Goal: Transaction & Acquisition: Purchase product/service

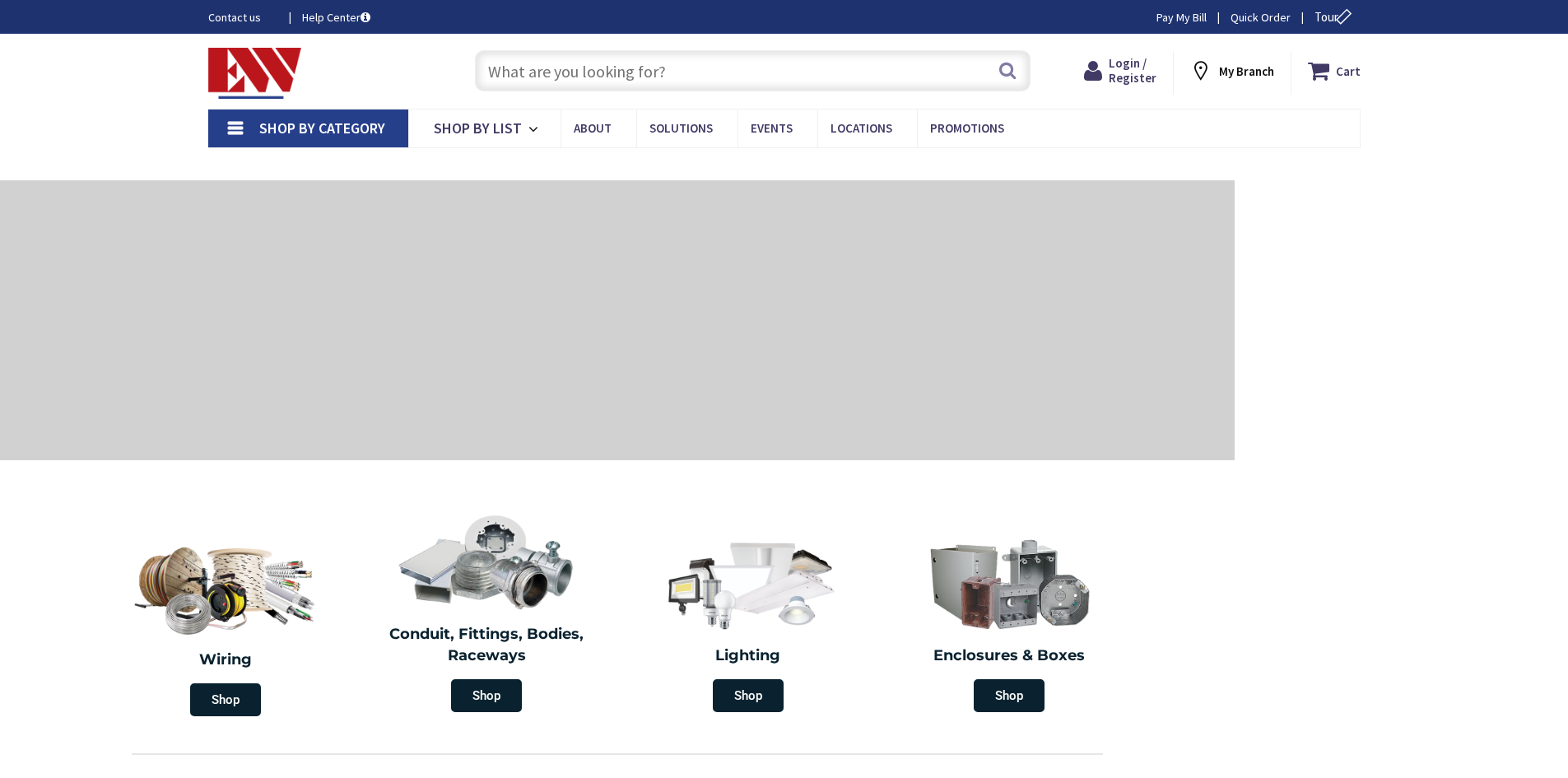
click at [705, 86] on input "text" at bounding box center [753, 71] width 556 height 41
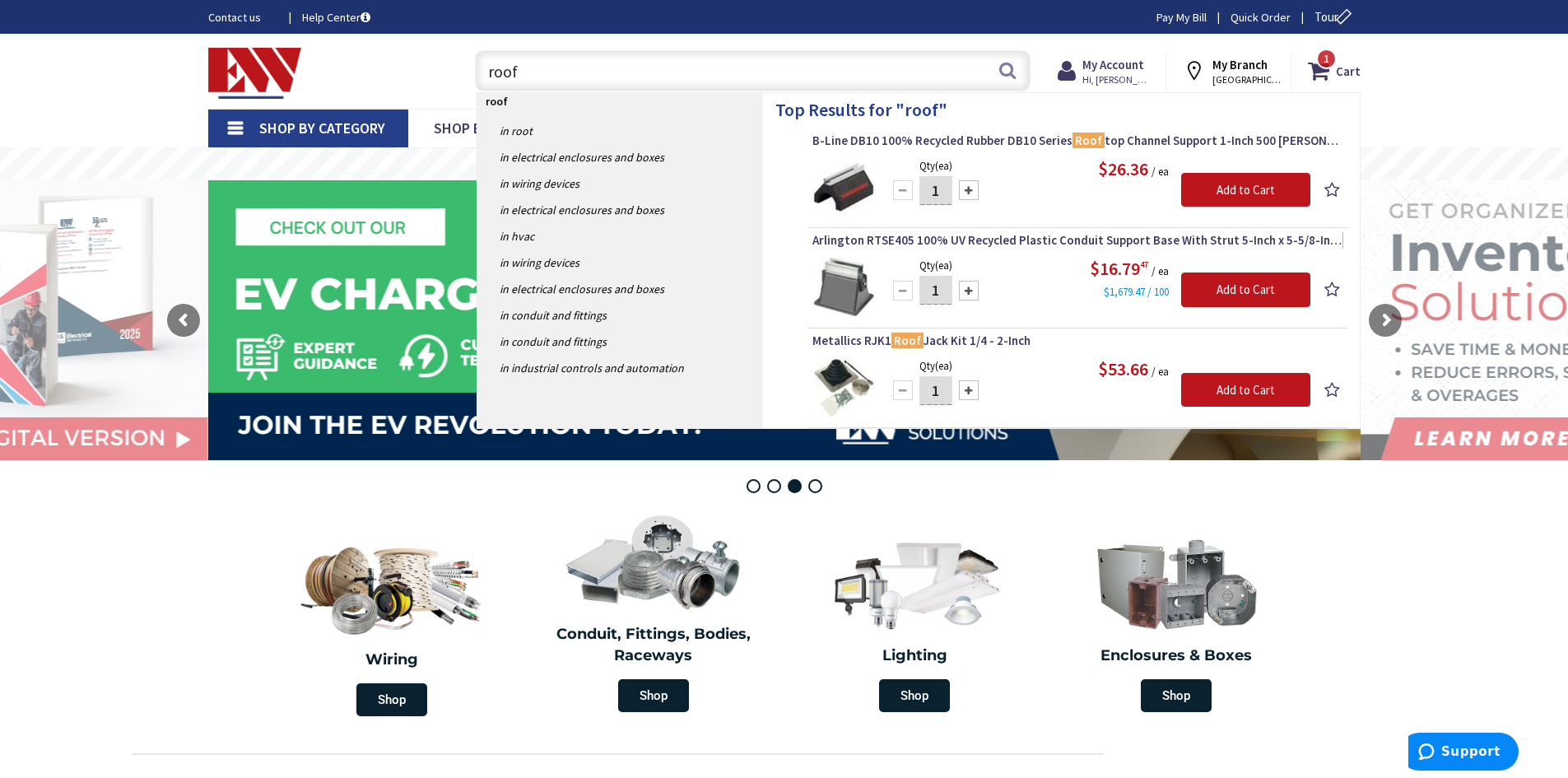
type input "roof"
click at [969, 290] on div at bounding box center [968, 290] width 19 height 19
click at [967, 288] on div at bounding box center [968, 290] width 19 height 19
click at [899, 291] on div at bounding box center [903, 290] width 19 height 19
type input "2"
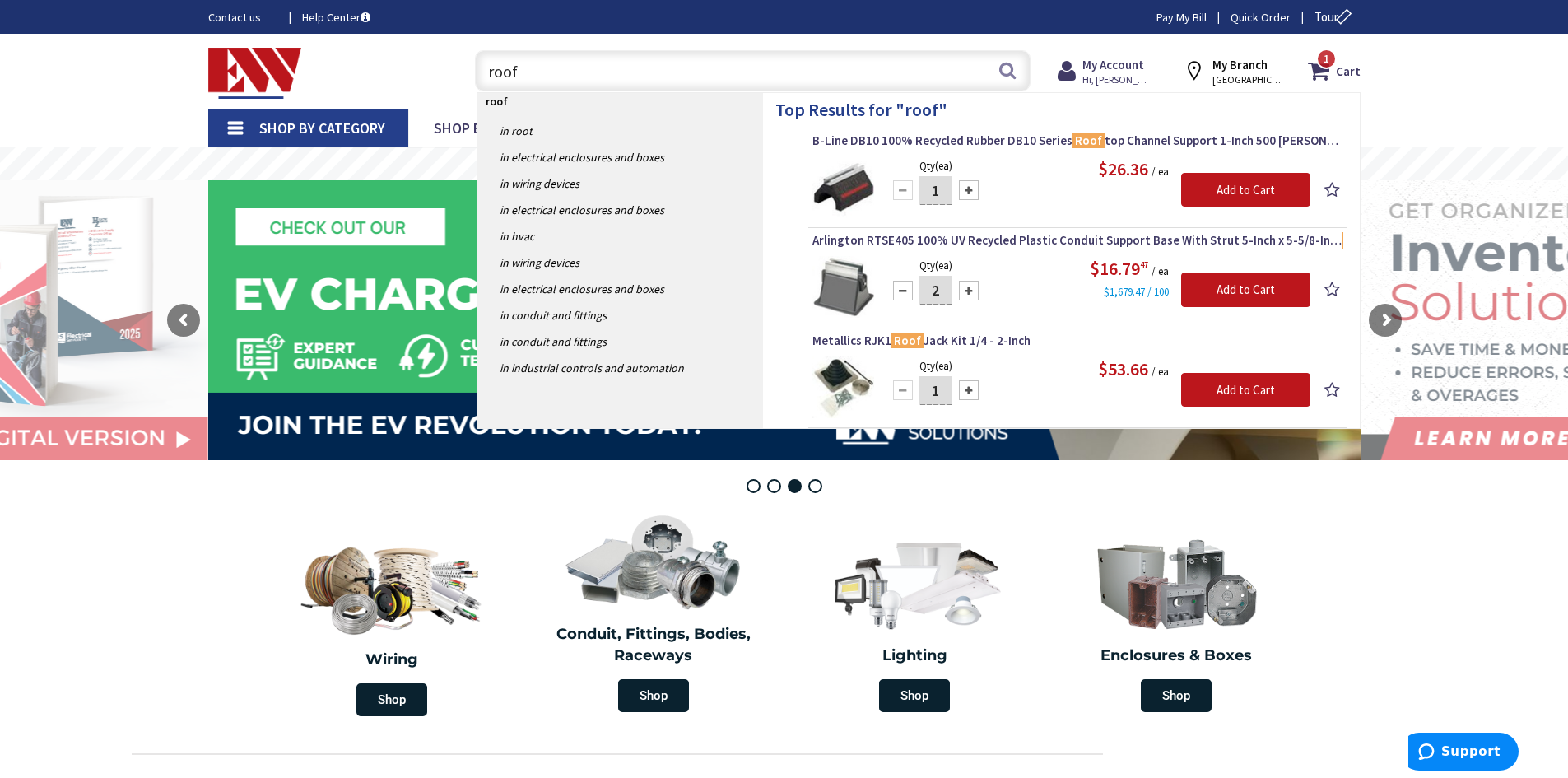
click at [967, 191] on div at bounding box center [968, 190] width 19 height 19
type input "2"
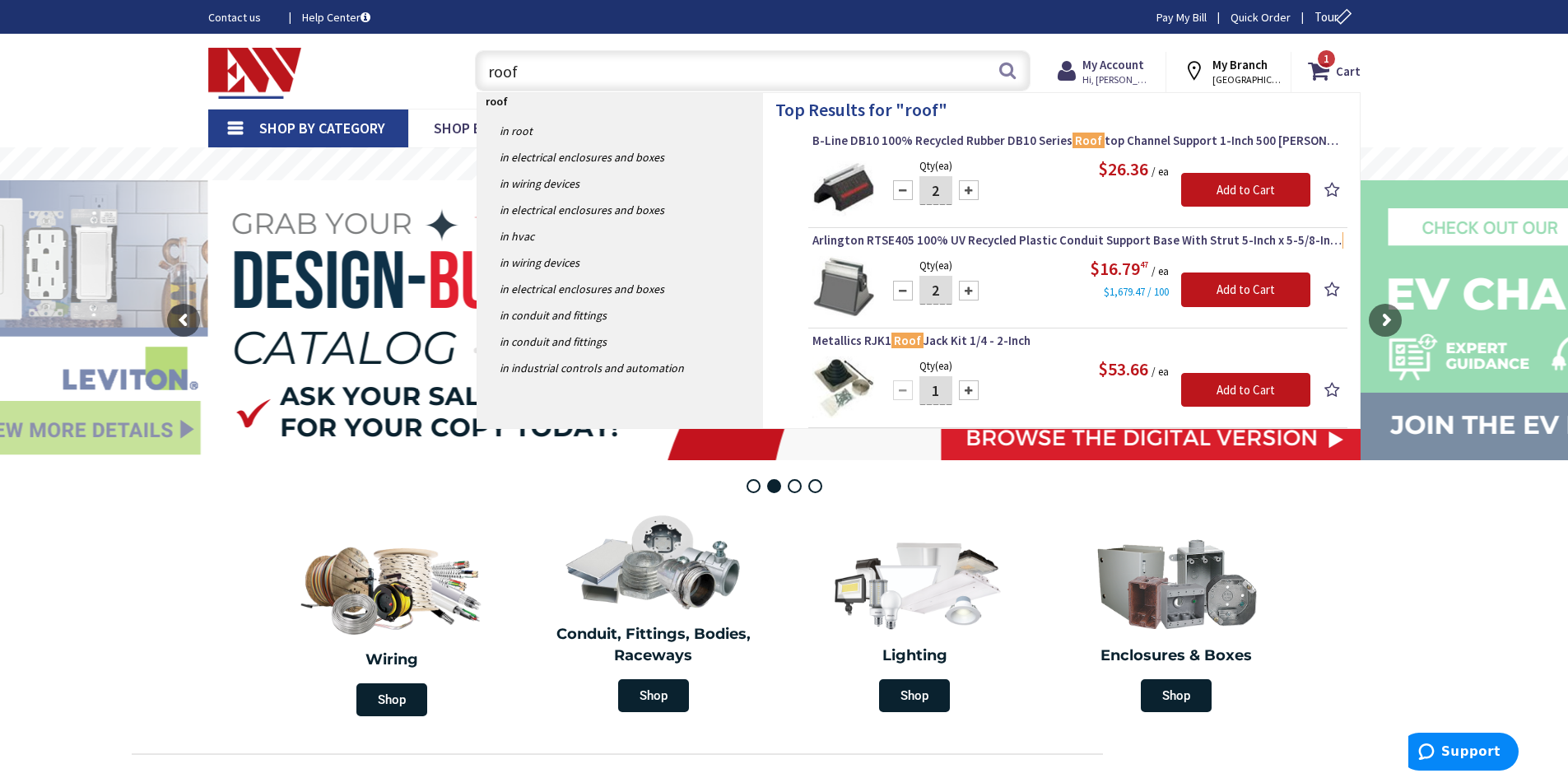
click at [900, 286] on div at bounding box center [903, 290] width 19 height 19
type input "1"
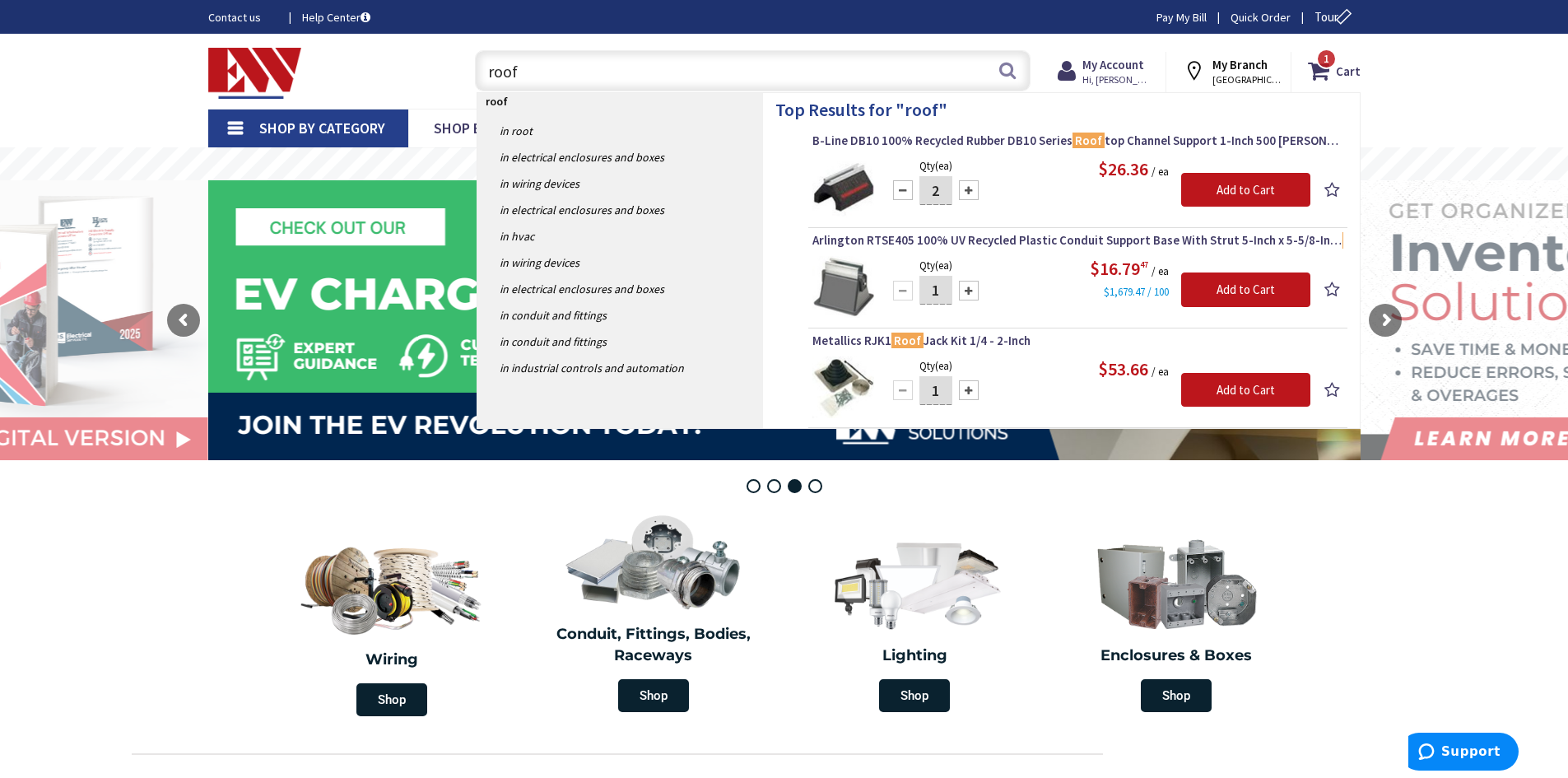
click at [967, 191] on div at bounding box center [968, 190] width 19 height 19
click at [967, 192] on div at bounding box center [968, 190] width 19 height 19
type input "4"
click at [1265, 191] on input "Add to Cart" at bounding box center [1246, 190] width 130 height 34
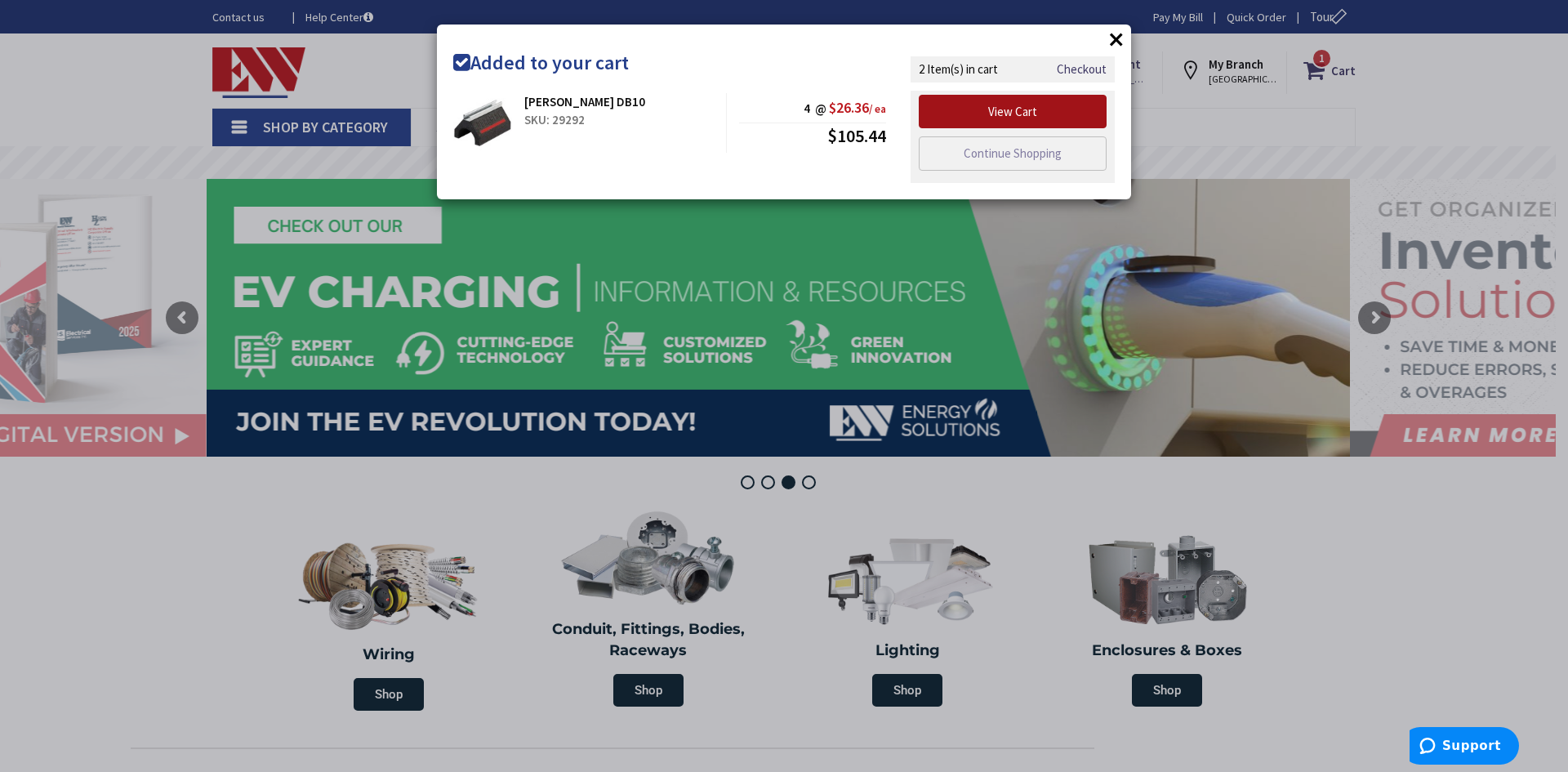
click at [1026, 116] on link "View Cart" at bounding box center [1012, 111] width 188 height 34
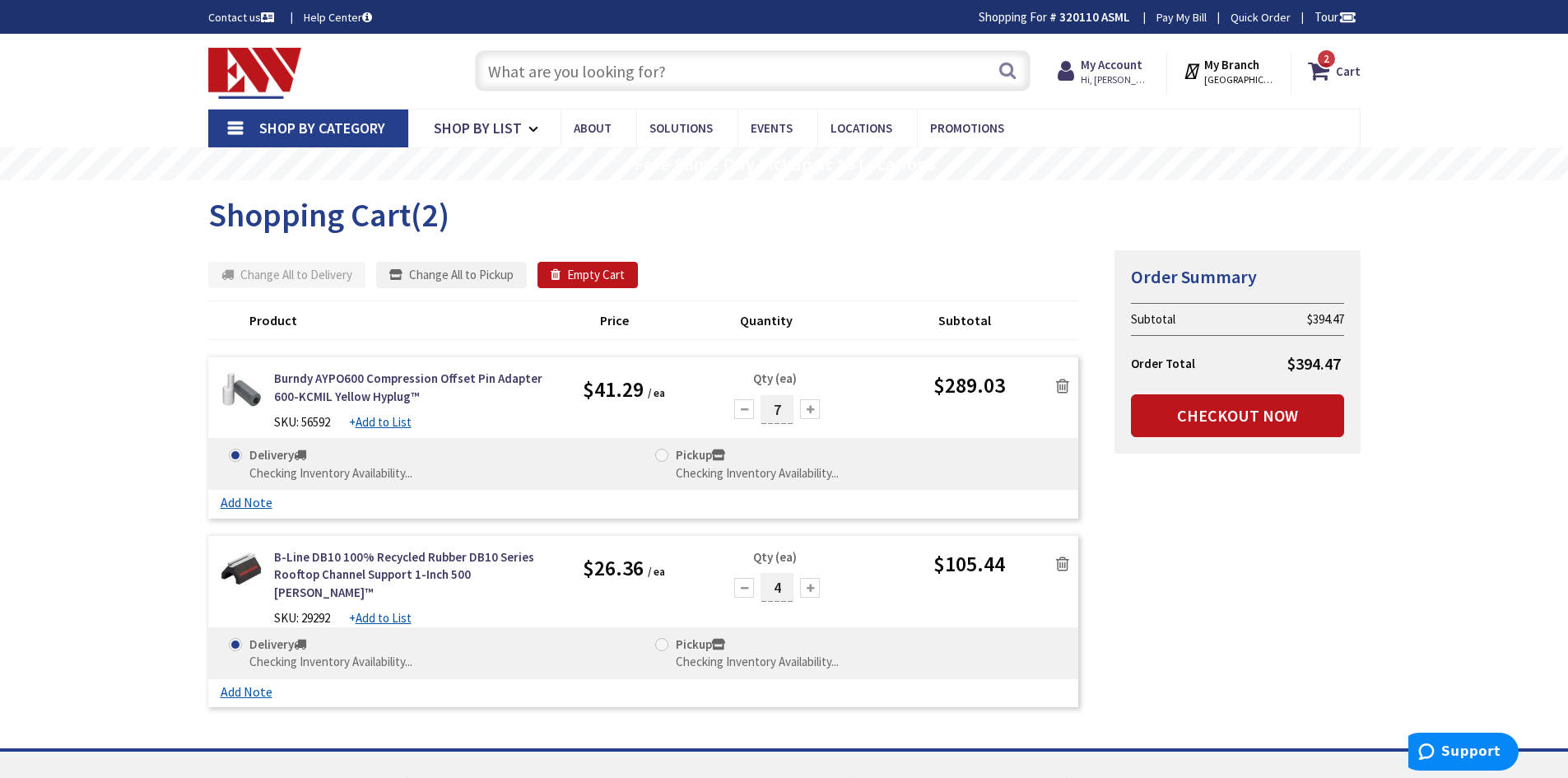
click at [1060, 383] on icon at bounding box center [1063, 385] width 13 height 17
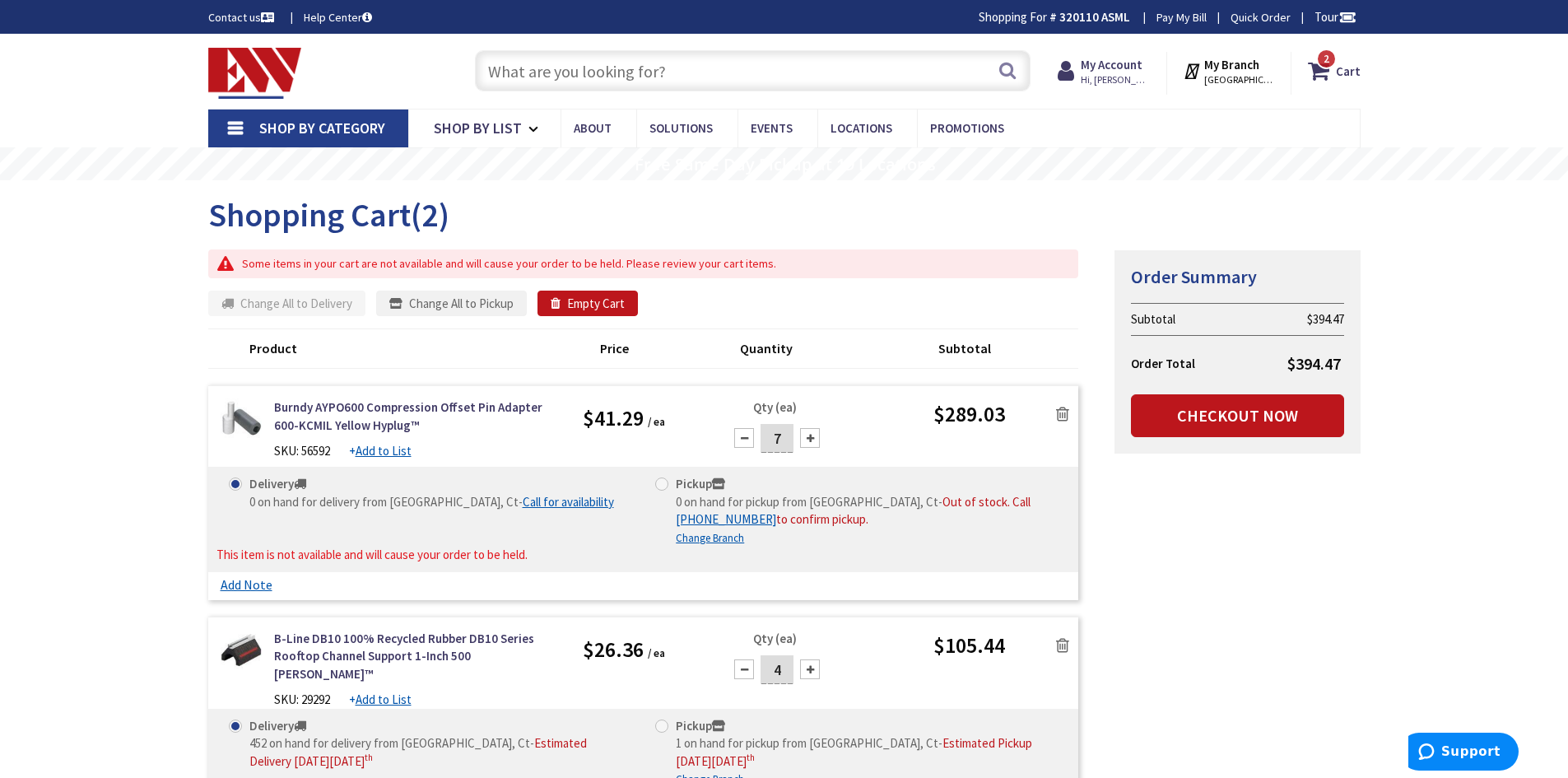
click at [1063, 414] on icon at bounding box center [1063, 414] width 13 height 17
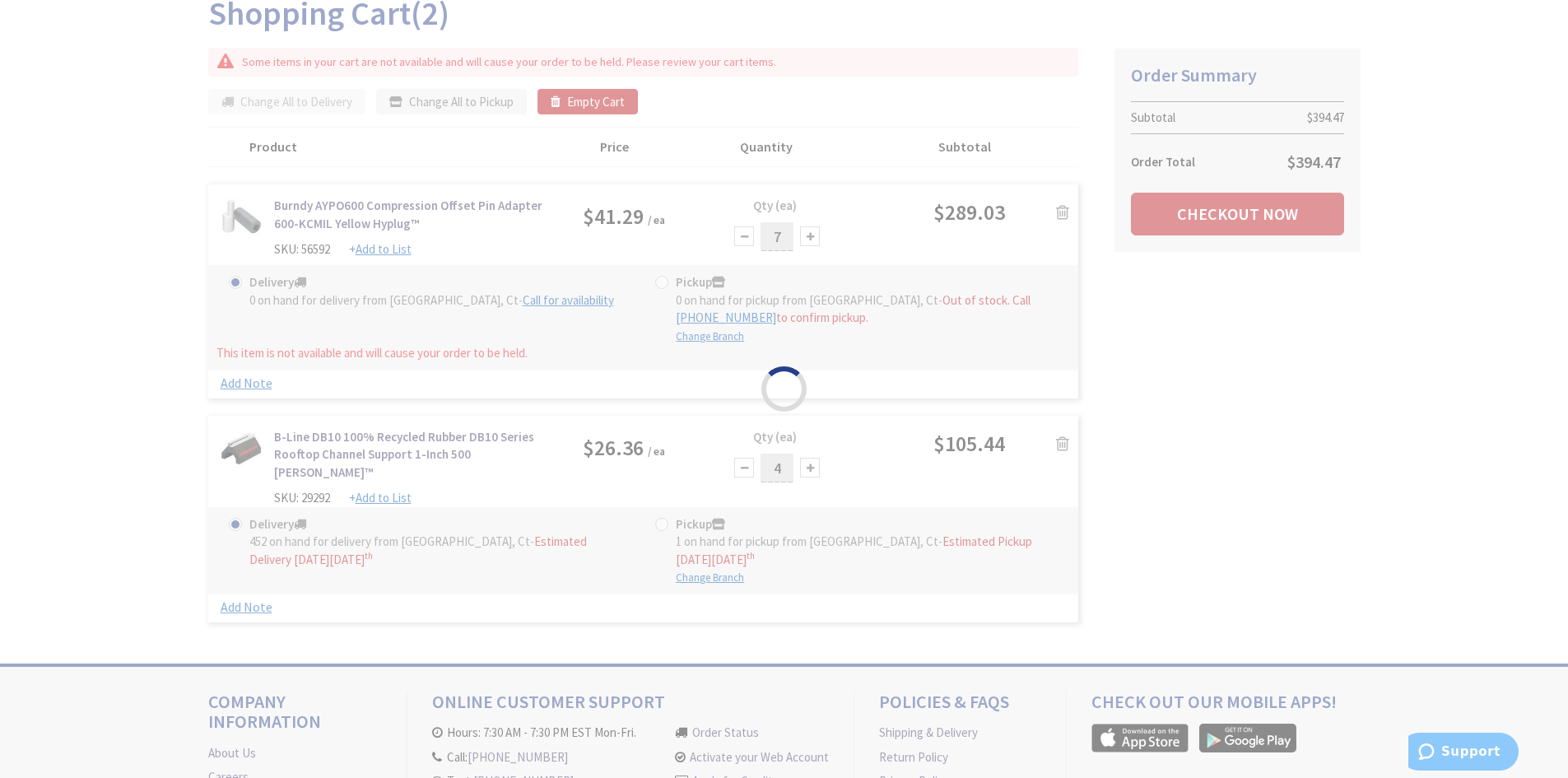
scroll to position [143, 0]
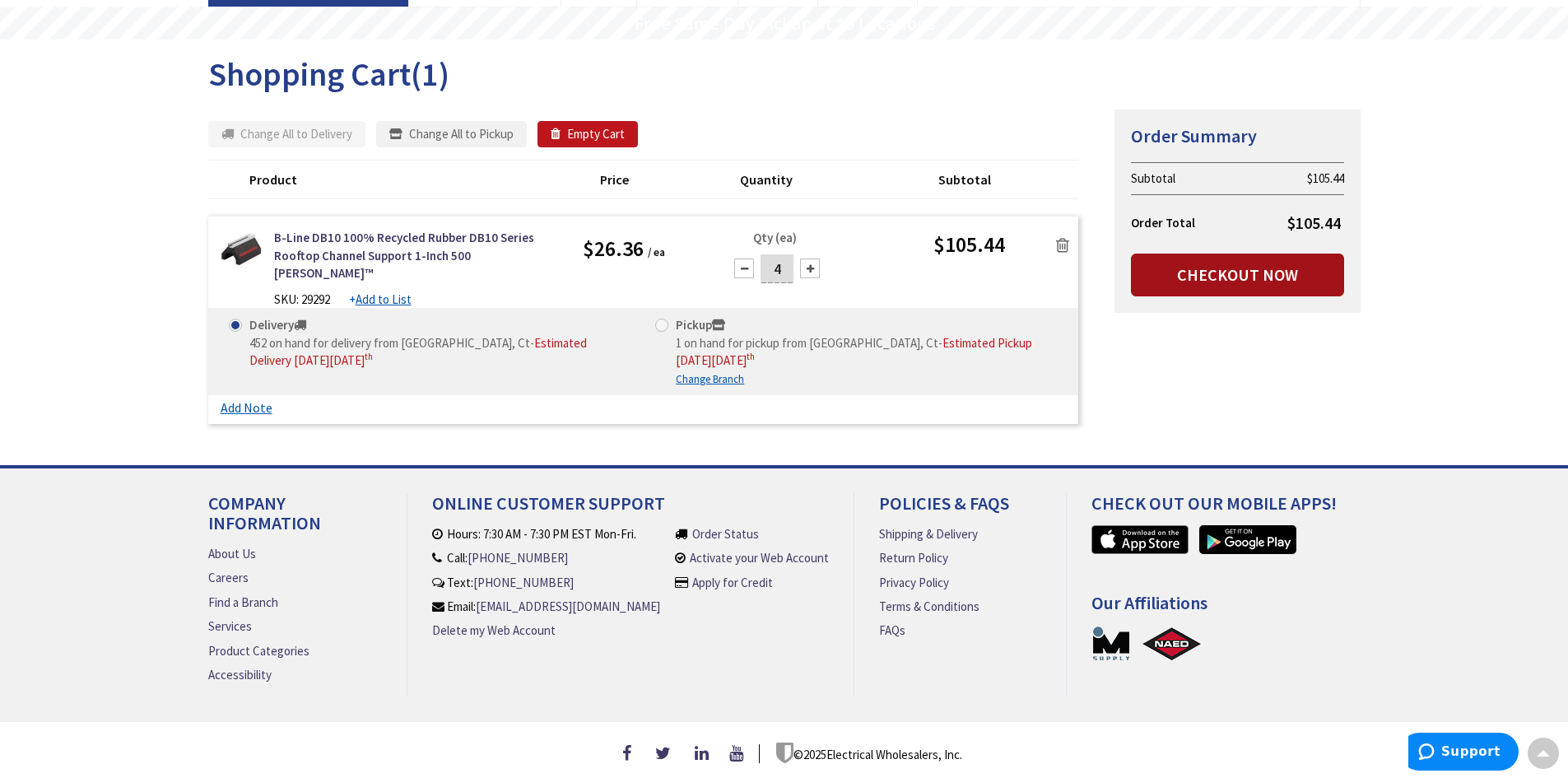
click at [1228, 277] on link "Checkout Now" at bounding box center [1238, 275] width 213 height 43
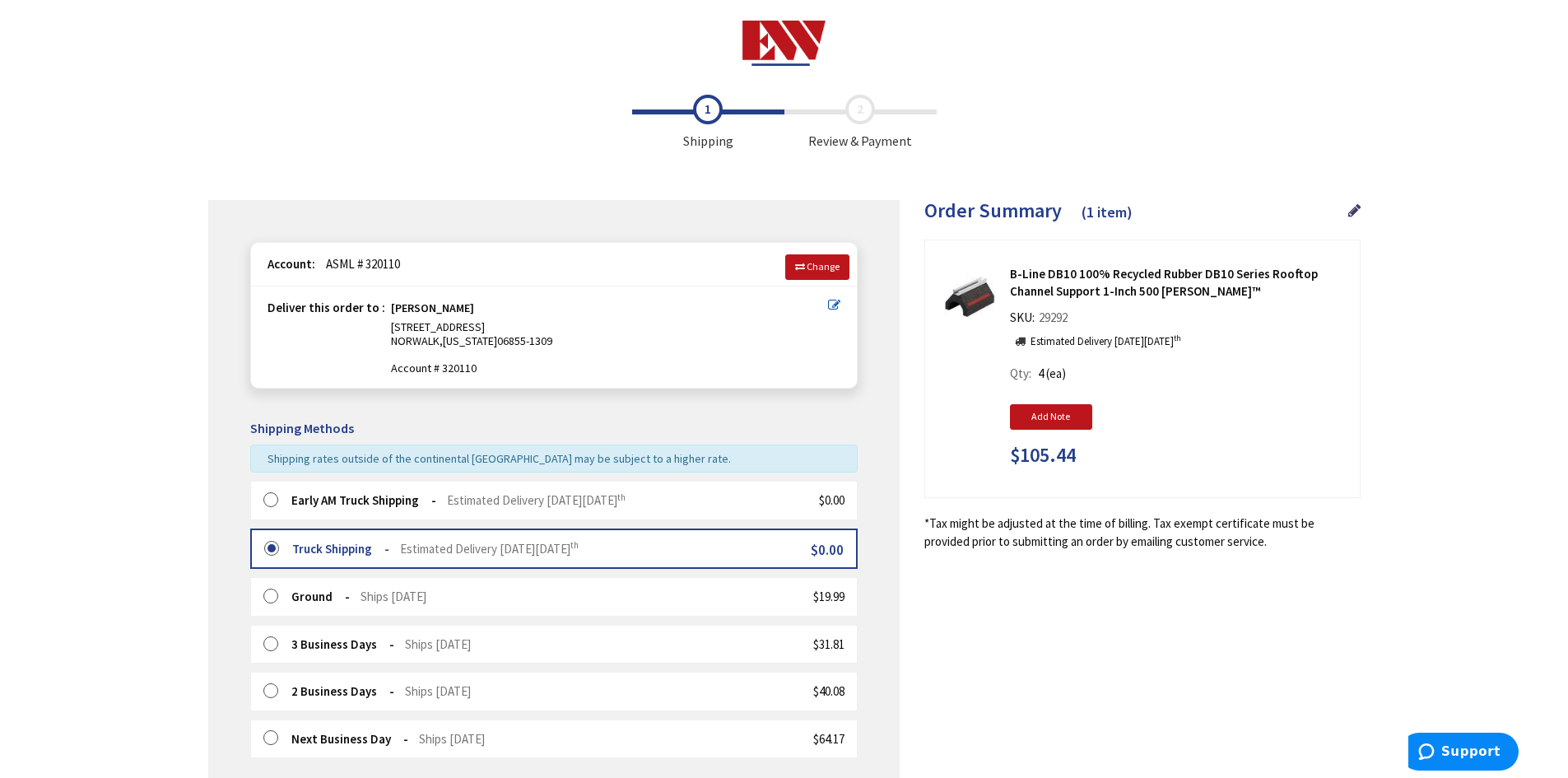
click at [265, 495] on div "Early AM Truck Shipping Estimated Delivery [DATE][DATE] $0.00" at bounding box center [554, 500] width 608 height 39
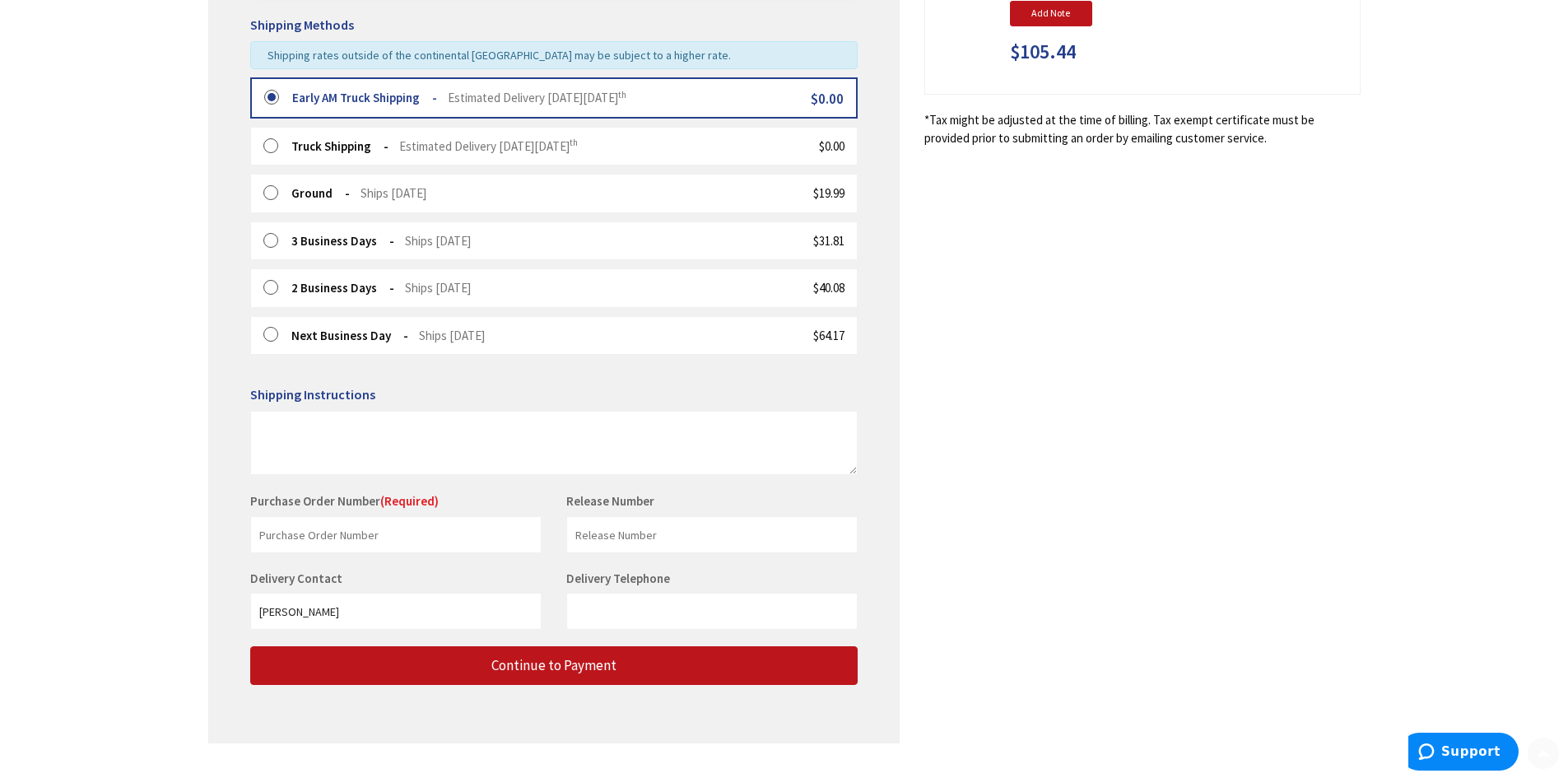
scroll to position [439, 0]
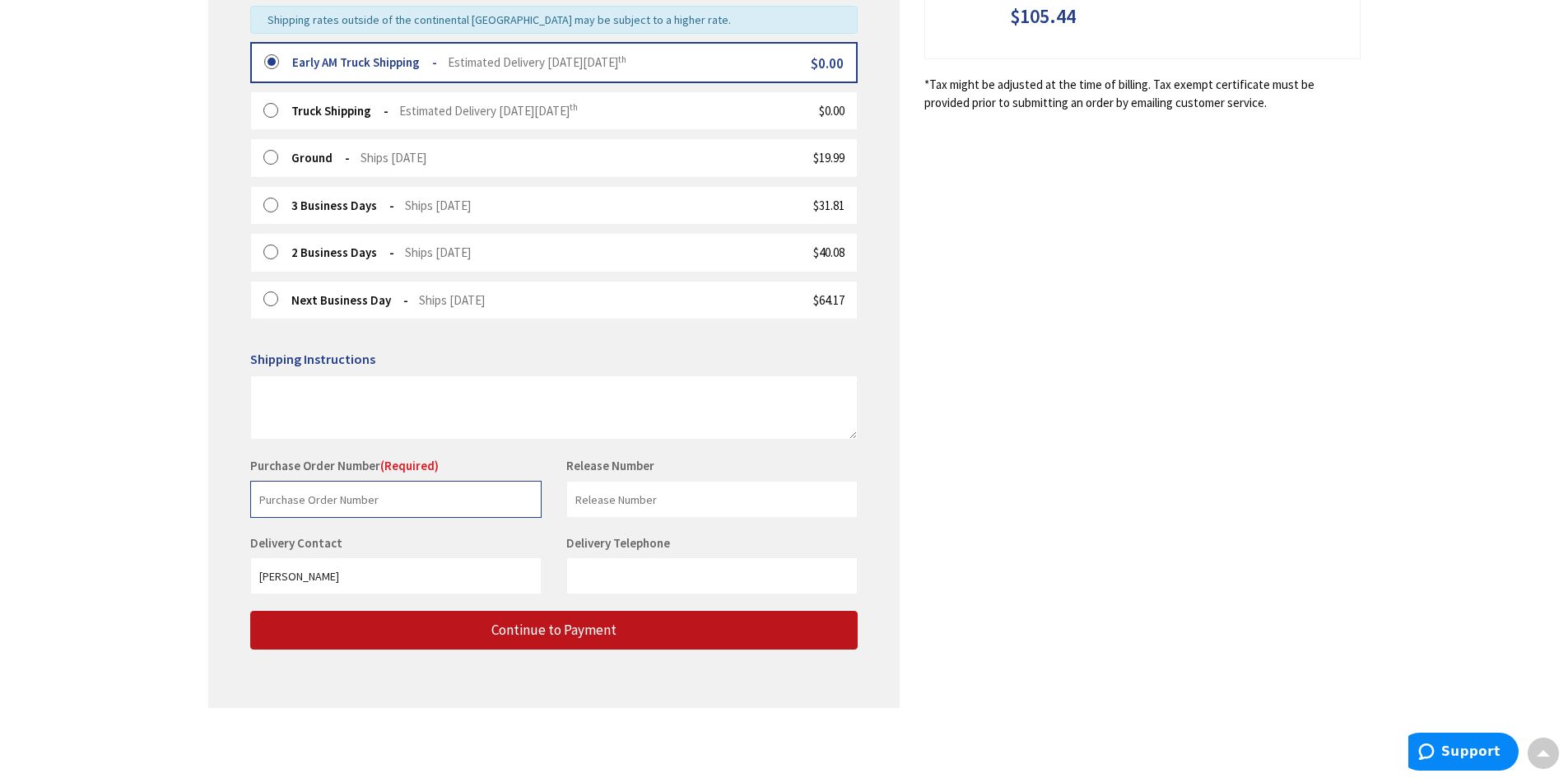
click at [429, 497] on input "text" at bounding box center [396, 499] width 291 height 37
type input "12610"
click at [709, 502] on input "text" at bounding box center [712, 499] width 291 height 37
type input "Sentec"
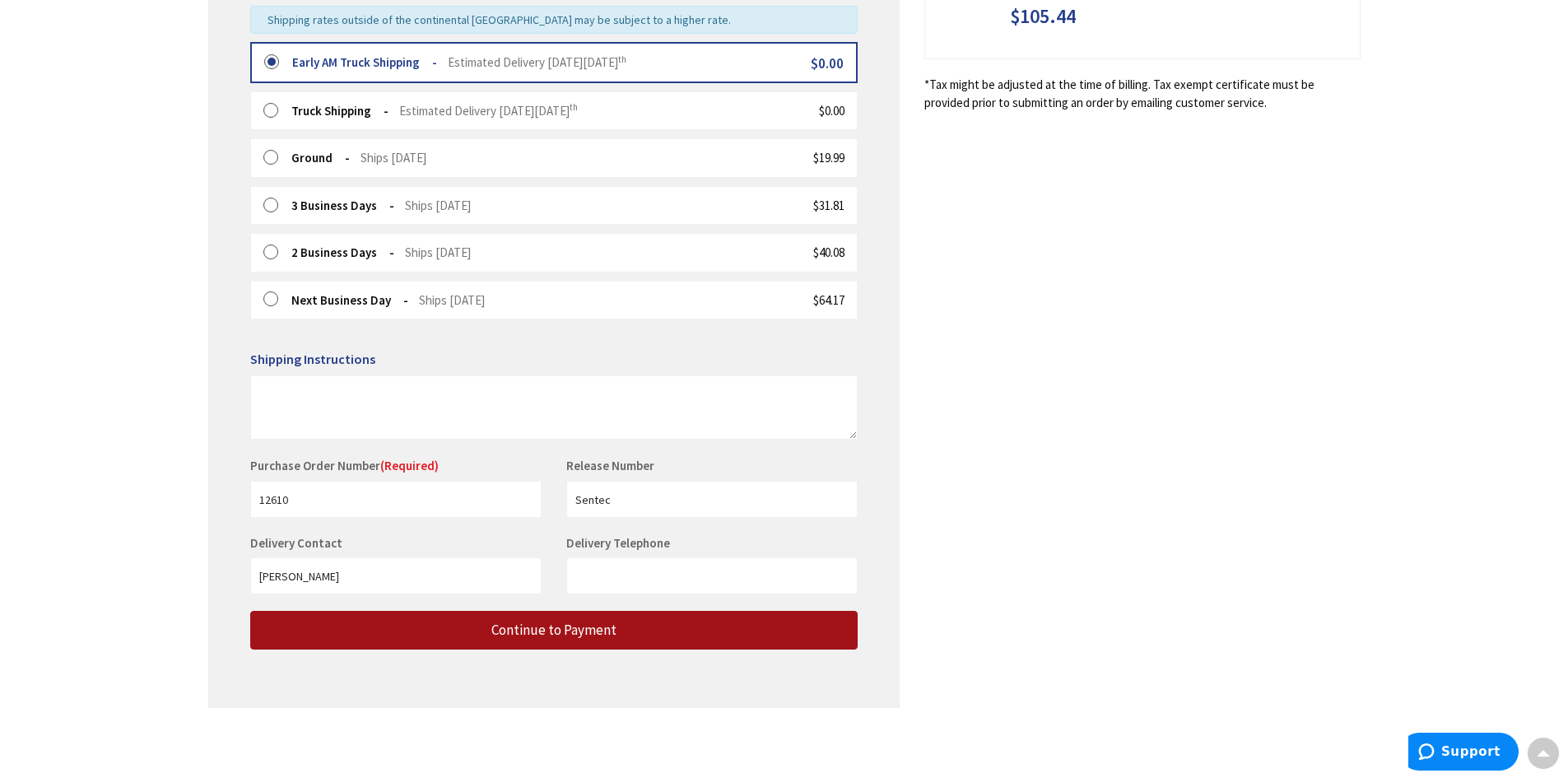
click at [523, 628] on span "Continue to Payment" at bounding box center [554, 630] width 125 height 19
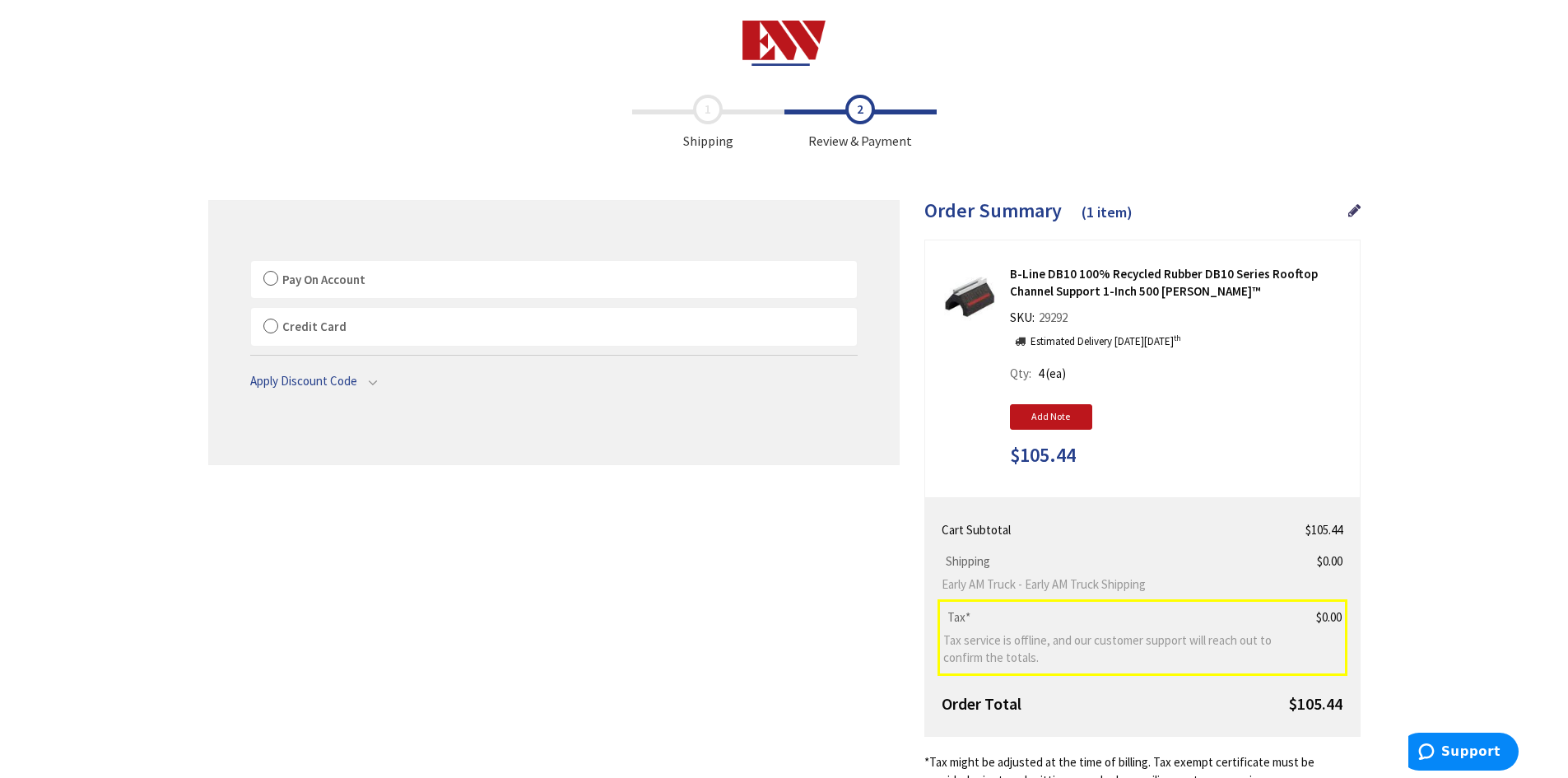
click at [269, 276] on label "Pay On Account" at bounding box center [554, 280] width 606 height 38
click at [251, 265] on input "Pay On Account" at bounding box center [251, 265] width 0 height 0
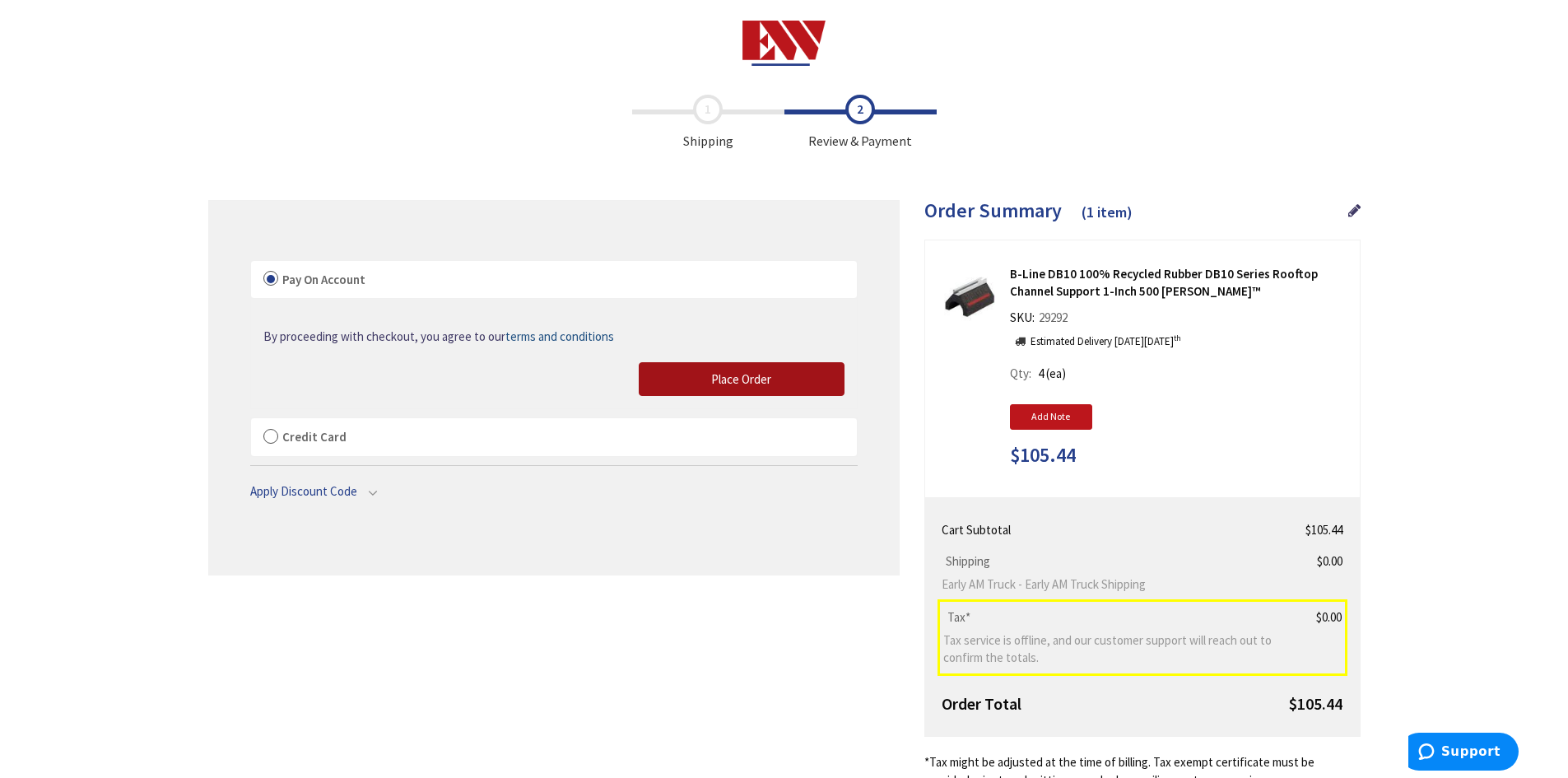
drag, startPoint x: 711, startPoint y: 380, endPoint x: 1240, endPoint y: 448, distance: 533.4
click at [711, 380] on button "Place Order" at bounding box center [741, 379] width 205 height 34
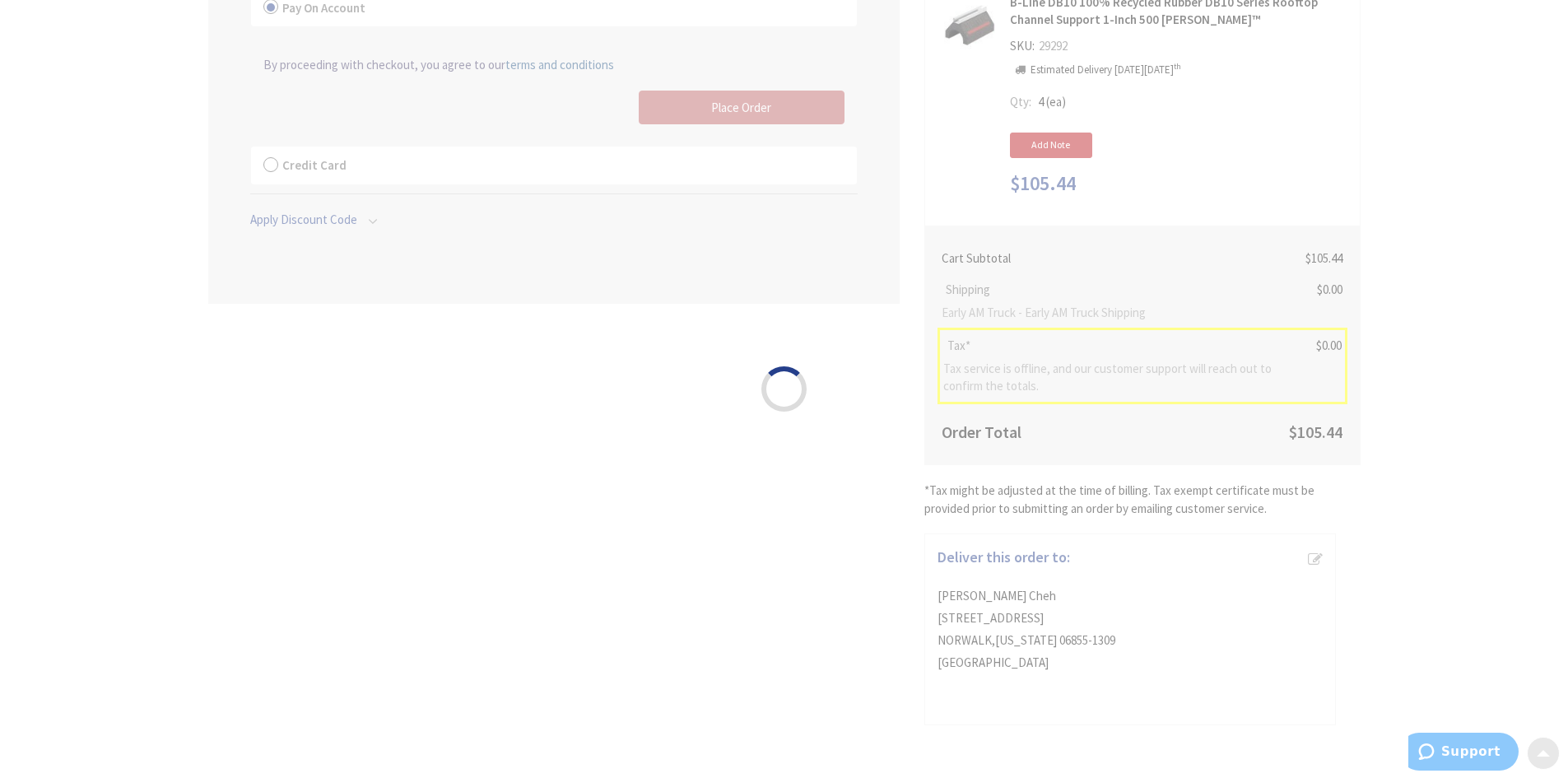
scroll to position [273, 0]
